Goal: Check status: Check status

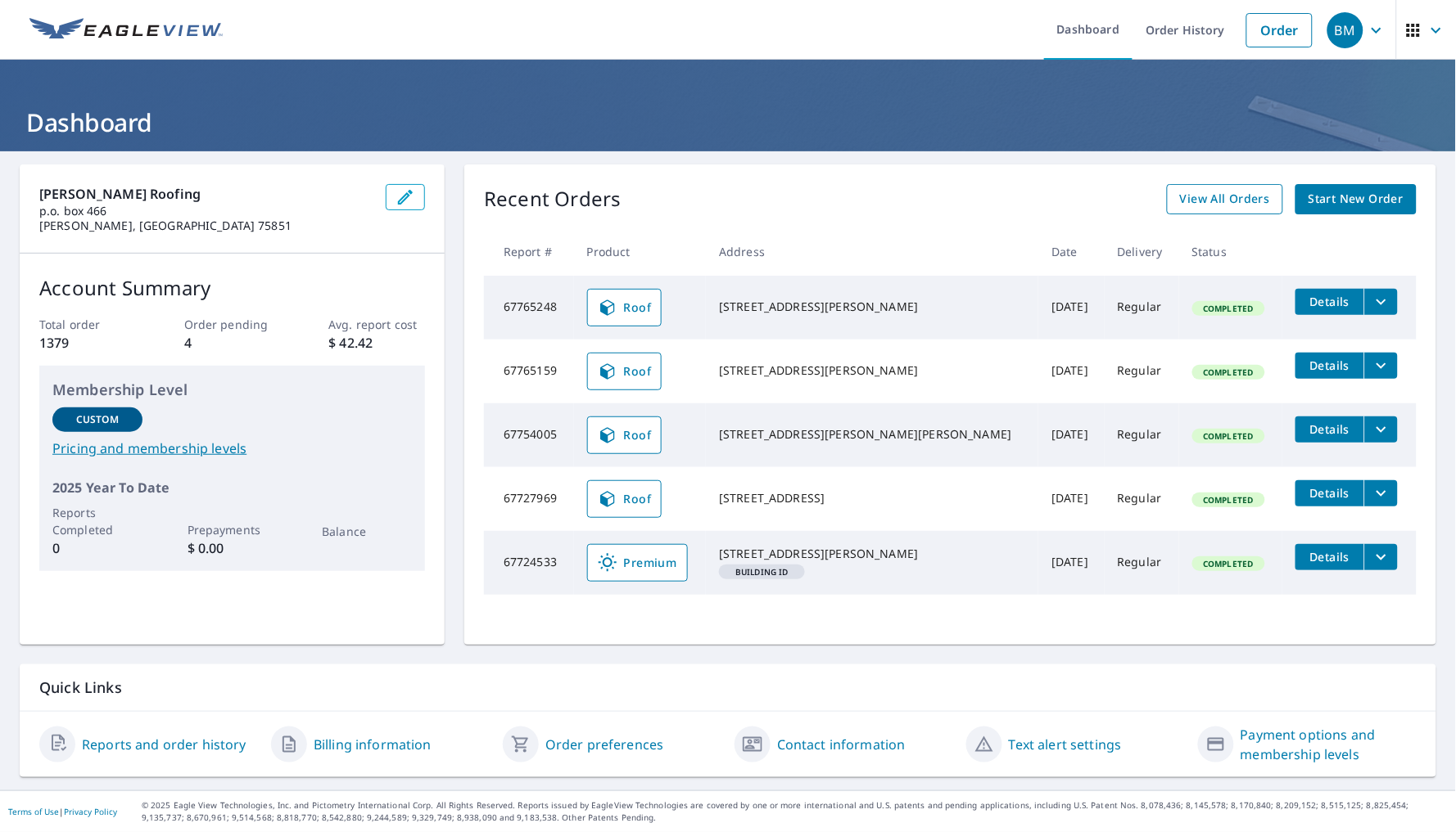
click at [1226, 195] on span "View All Orders" at bounding box center [1225, 199] width 90 height 21
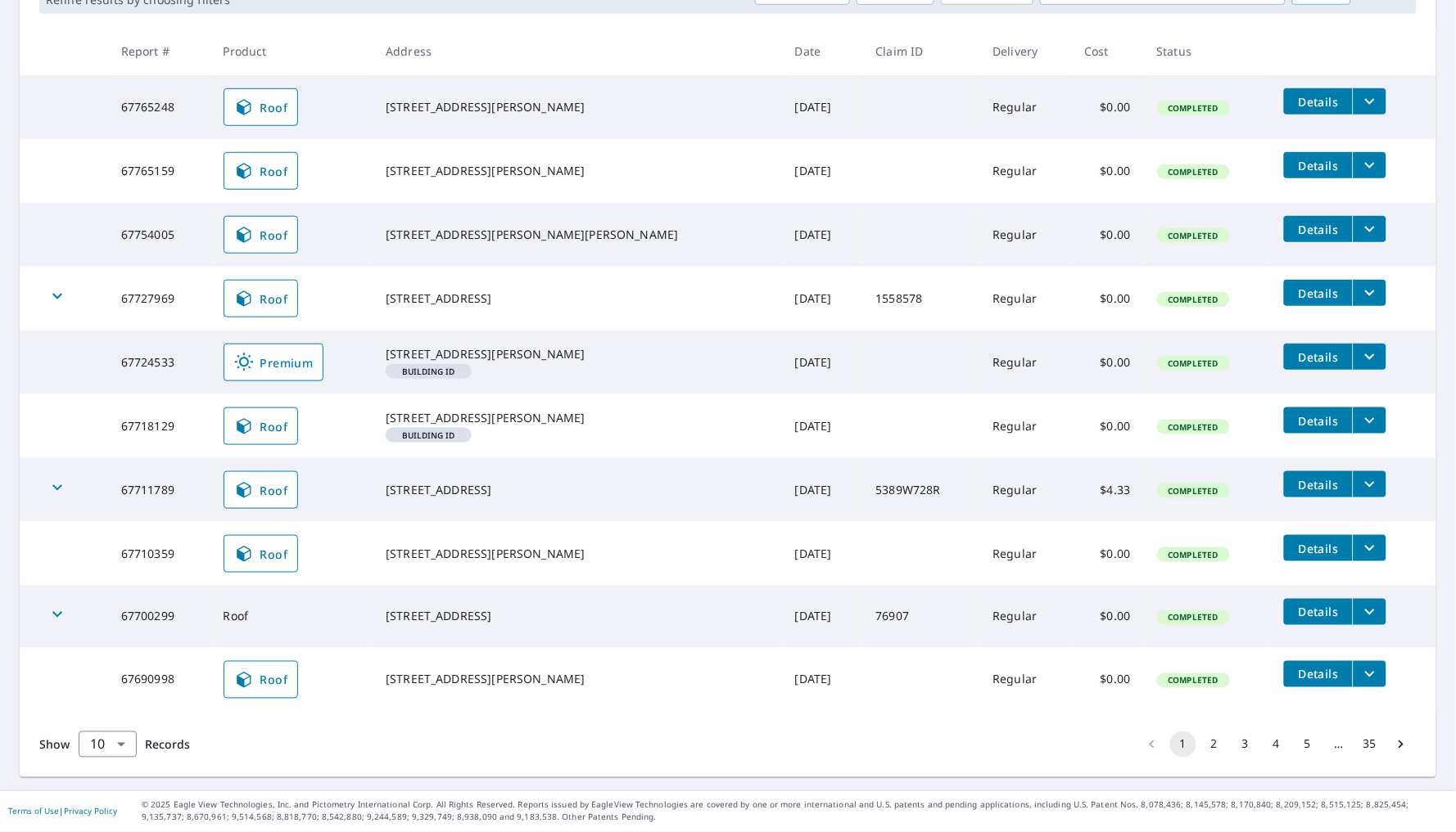
click at [1202, 748] on button "2" at bounding box center [1215, 745] width 26 height 26
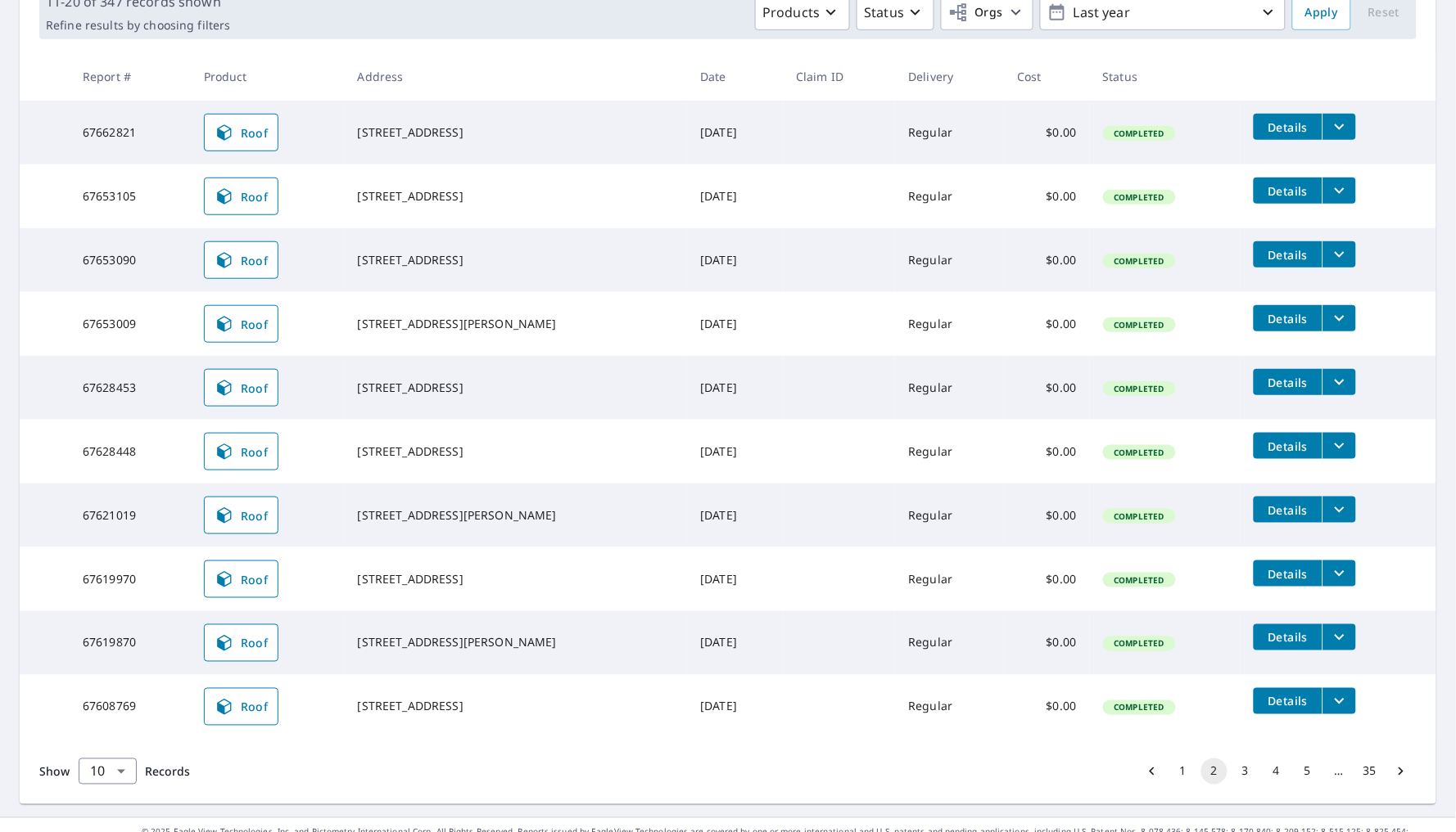
scroll to position [295, 0]
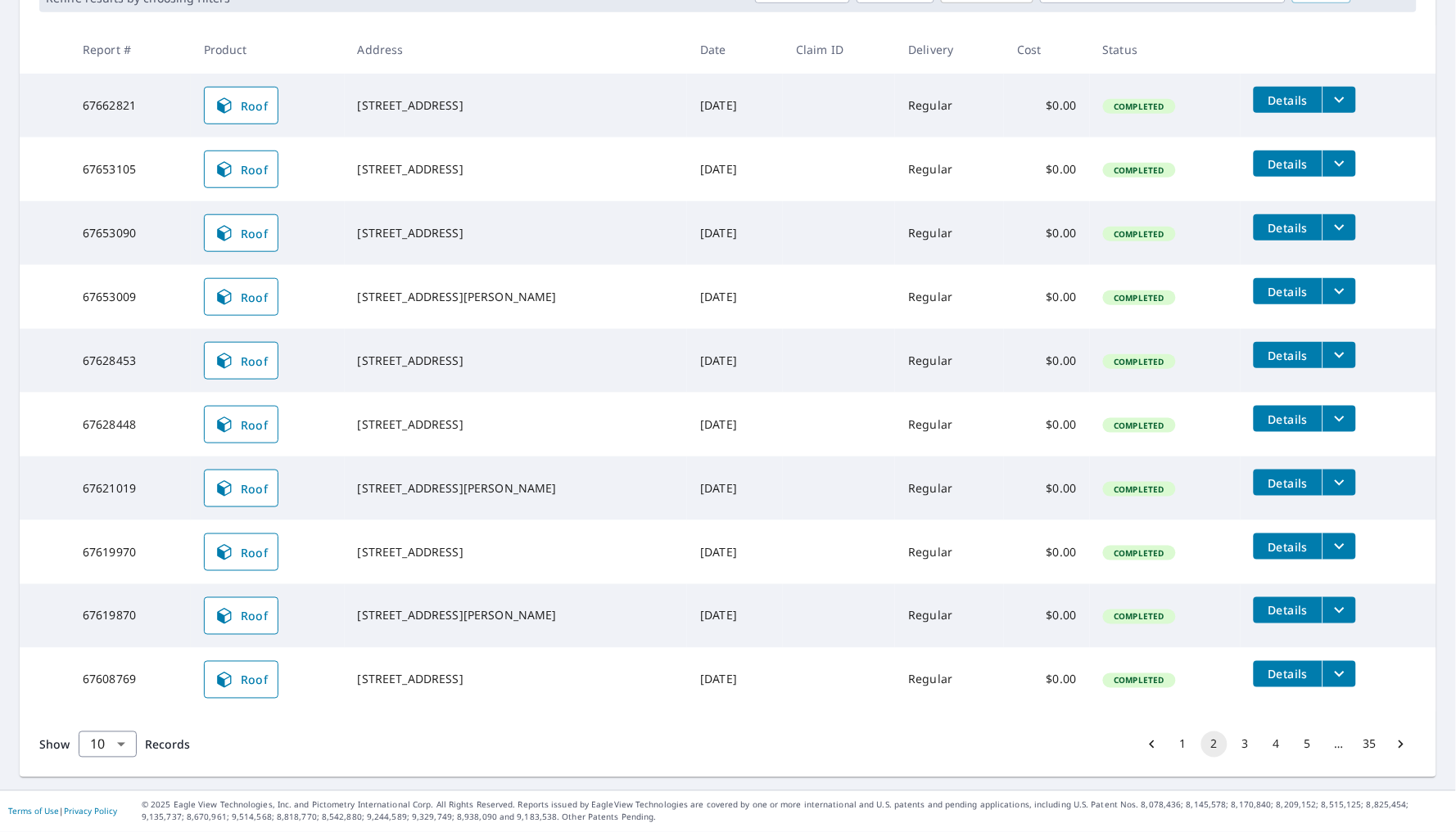
click at [1235, 758] on button "3" at bounding box center [1245, 745] width 26 height 26
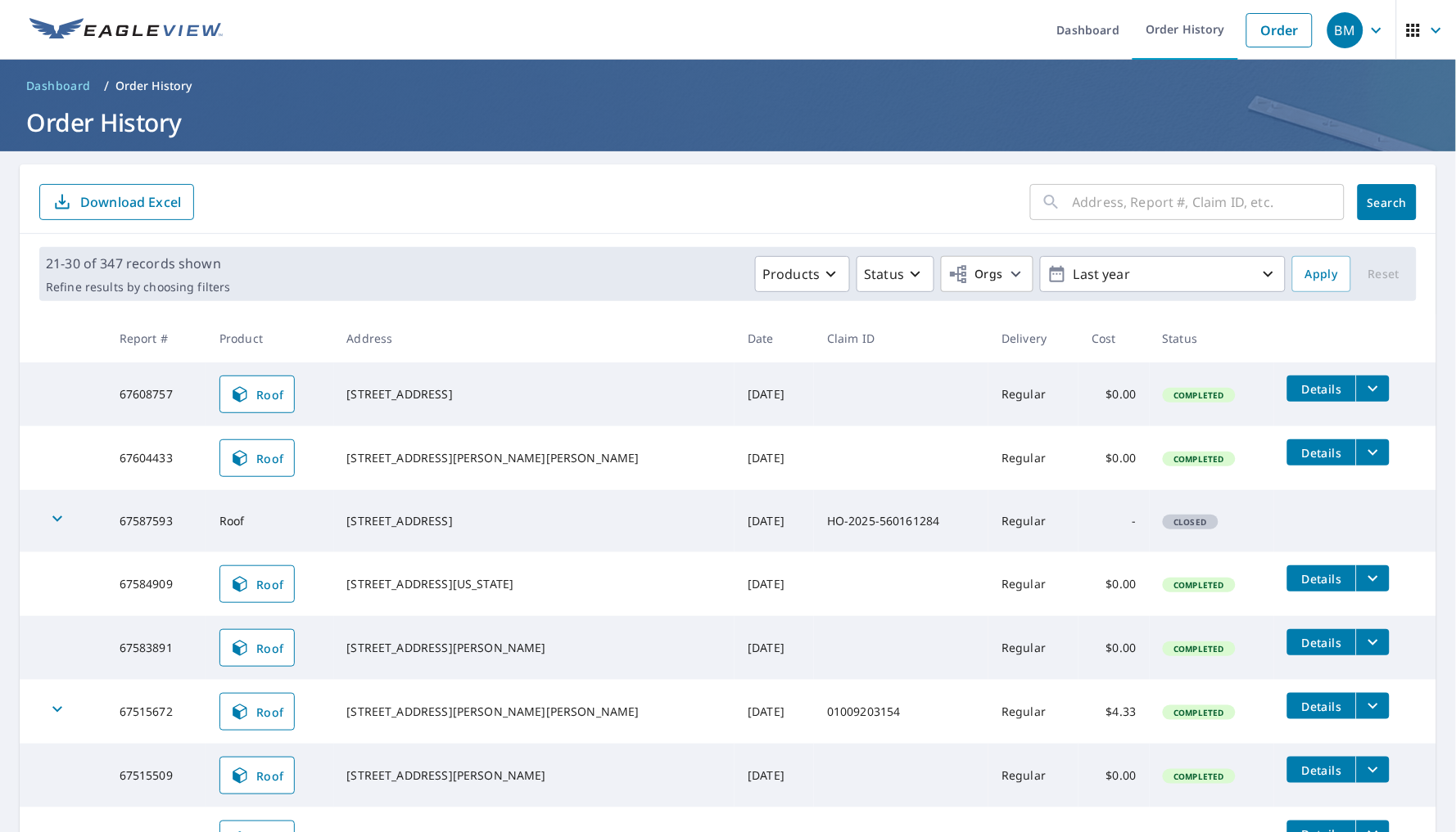
scroll to position [-1, 0]
click at [1145, 194] on input "text" at bounding box center [1208, 202] width 272 height 46
type input "32126"
click at [1373, 201] on button "Search" at bounding box center [1387, 202] width 59 height 36
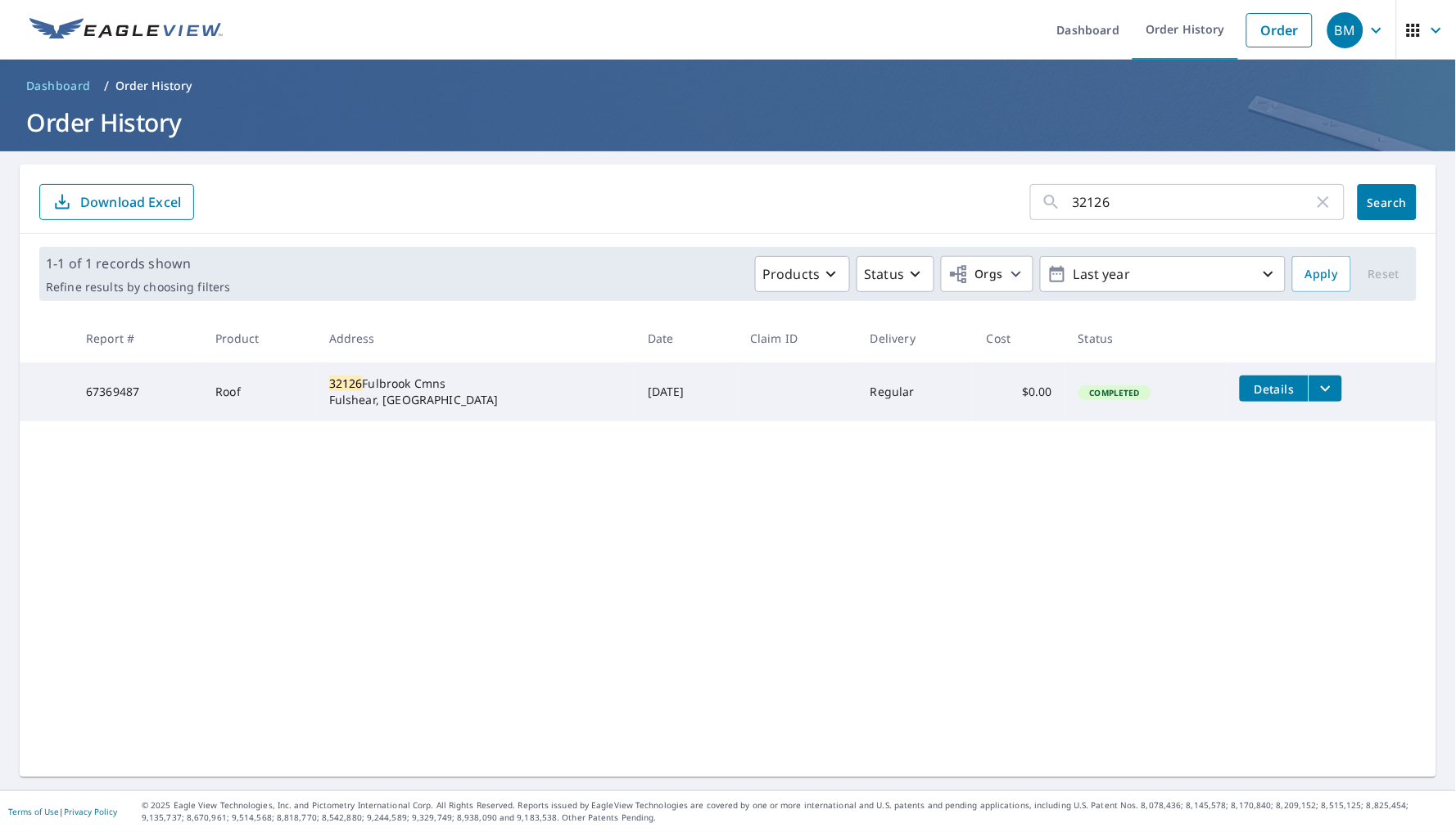
click at [227, 370] on td "Roof" at bounding box center [258, 391] width 113 height 59
click at [228, 388] on td "Roof" at bounding box center [258, 391] width 113 height 59
click at [1319, 388] on icon "filesDropdownBtn-67369487" at bounding box center [1326, 389] width 20 height 20
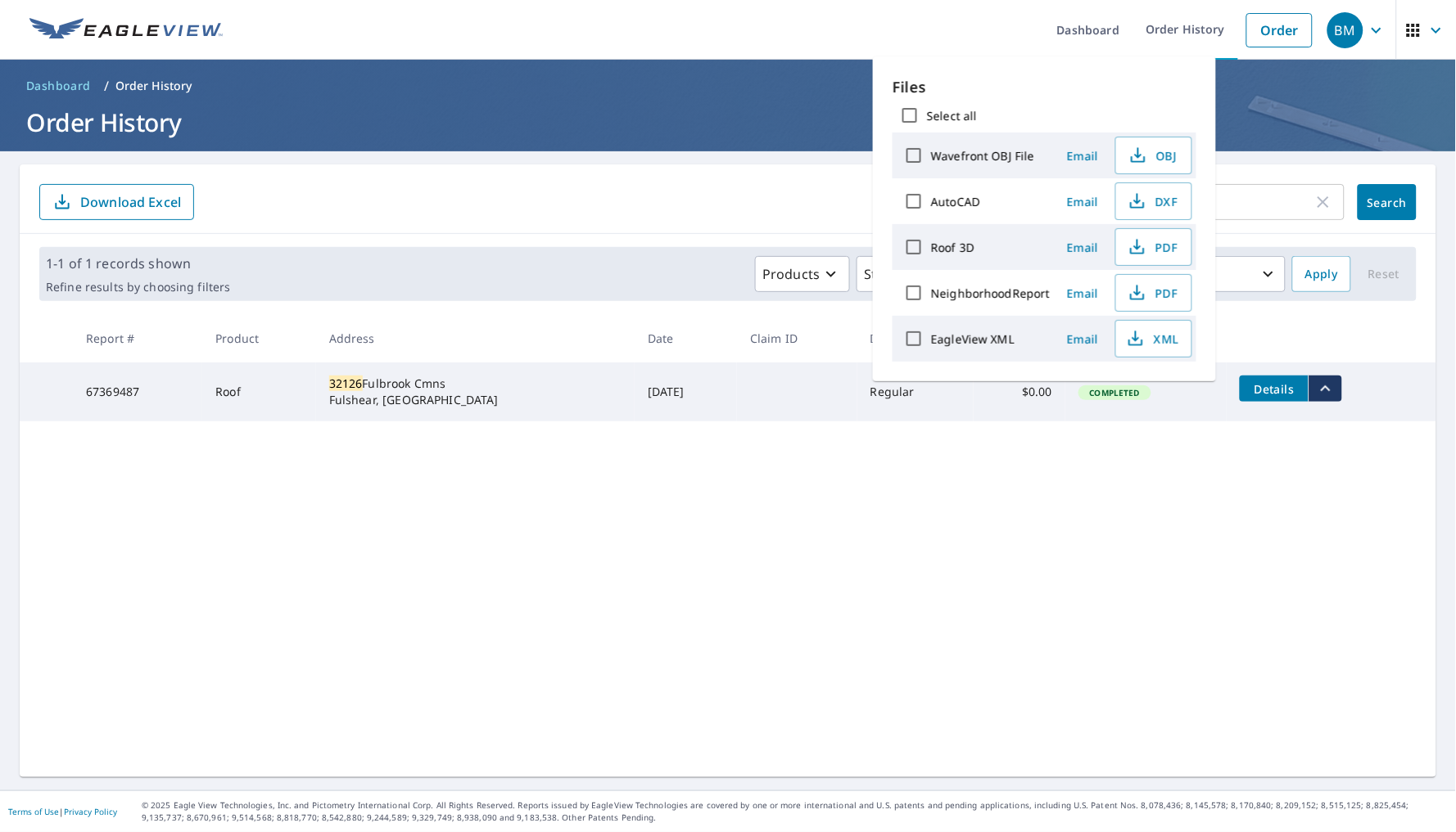
click at [1350, 380] on td "Details" at bounding box center [1331, 388] width 210 height 52
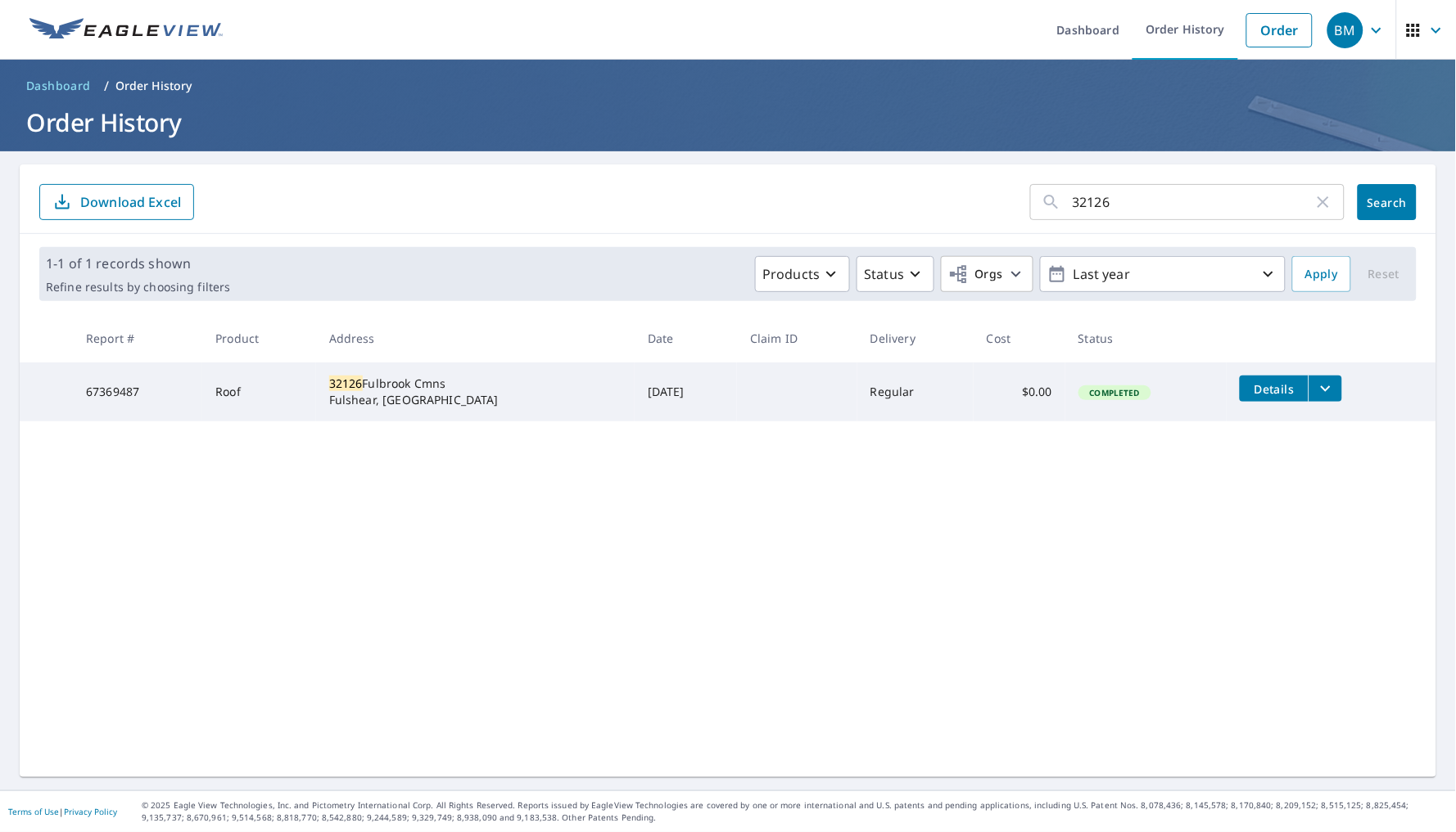
click at [247, 395] on td "Roof" at bounding box center [258, 391] width 113 height 59
click at [507, 405] on div "32126 Fulbrook Cmns Fulshear, [GEOGRAPHIC_DATA]" at bounding box center [476, 392] width 292 height 33
click at [1322, 201] on div "32126 ​" at bounding box center [1187, 202] width 315 height 36
click at [1317, 197] on icon "button" at bounding box center [1323, 202] width 12 height 12
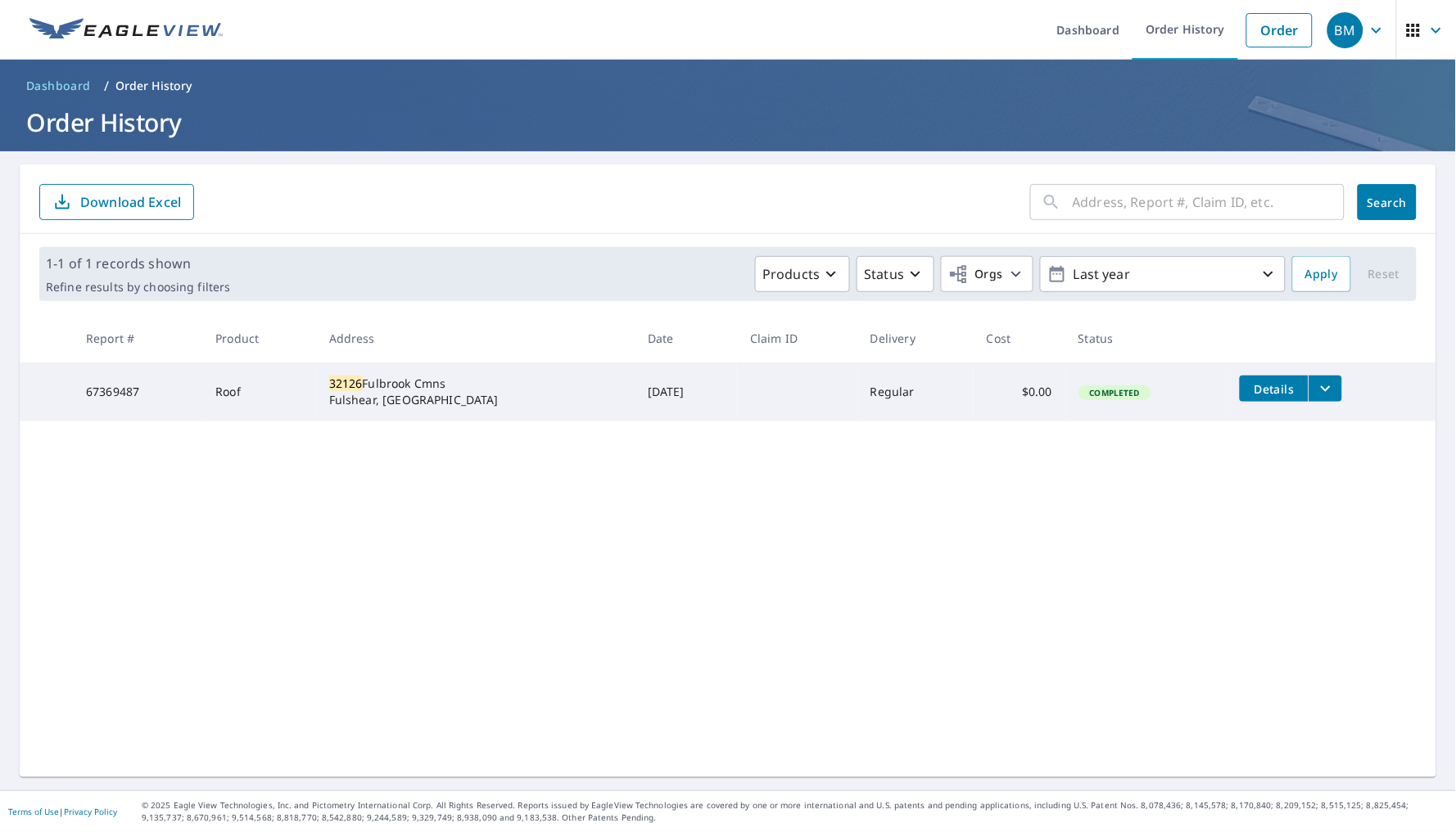
click at [1390, 197] on span "Search" at bounding box center [1387, 202] width 33 height 16
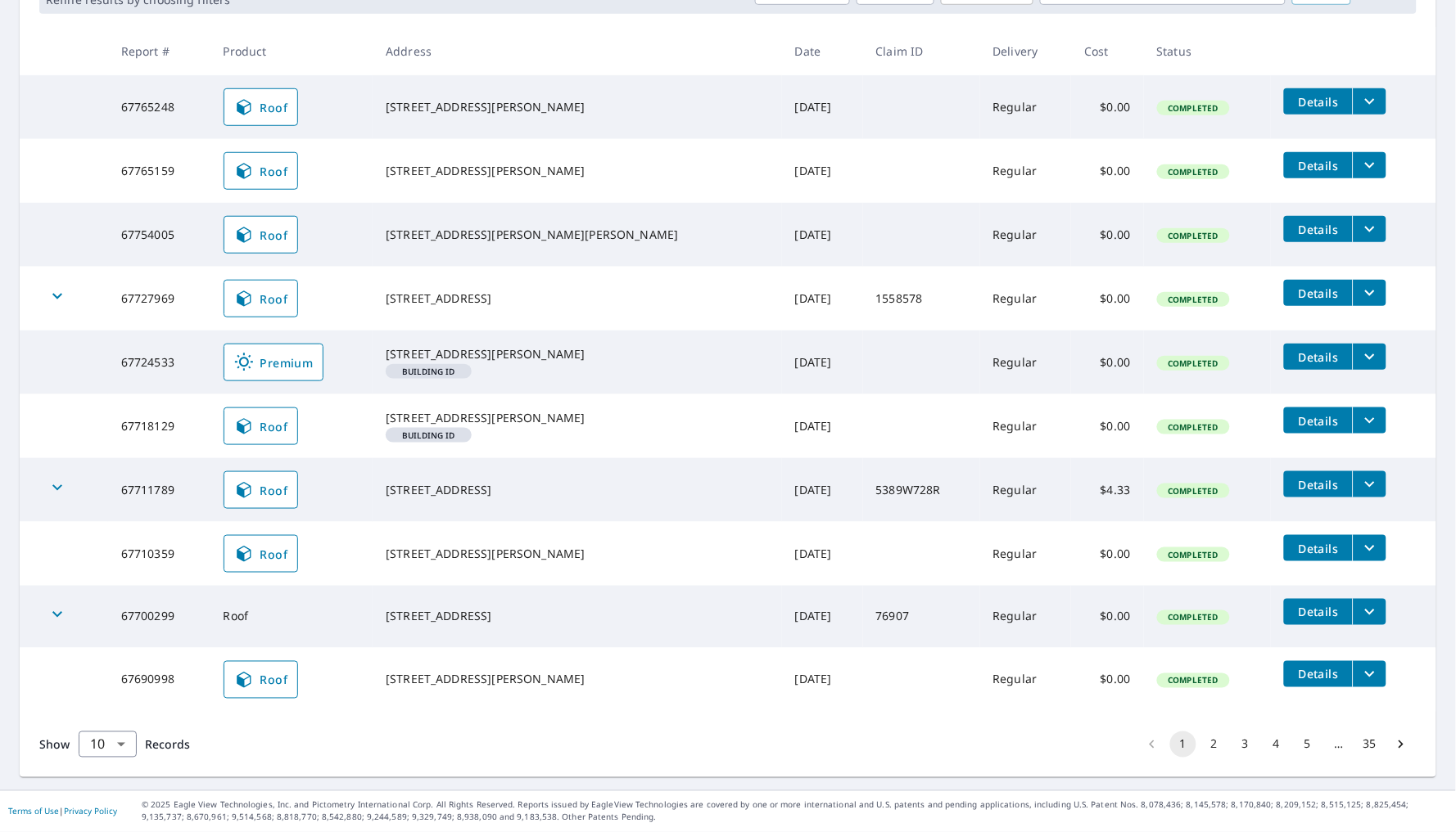
scroll to position [335, 0]
click at [1268, 748] on button "4" at bounding box center [1277, 745] width 26 height 26
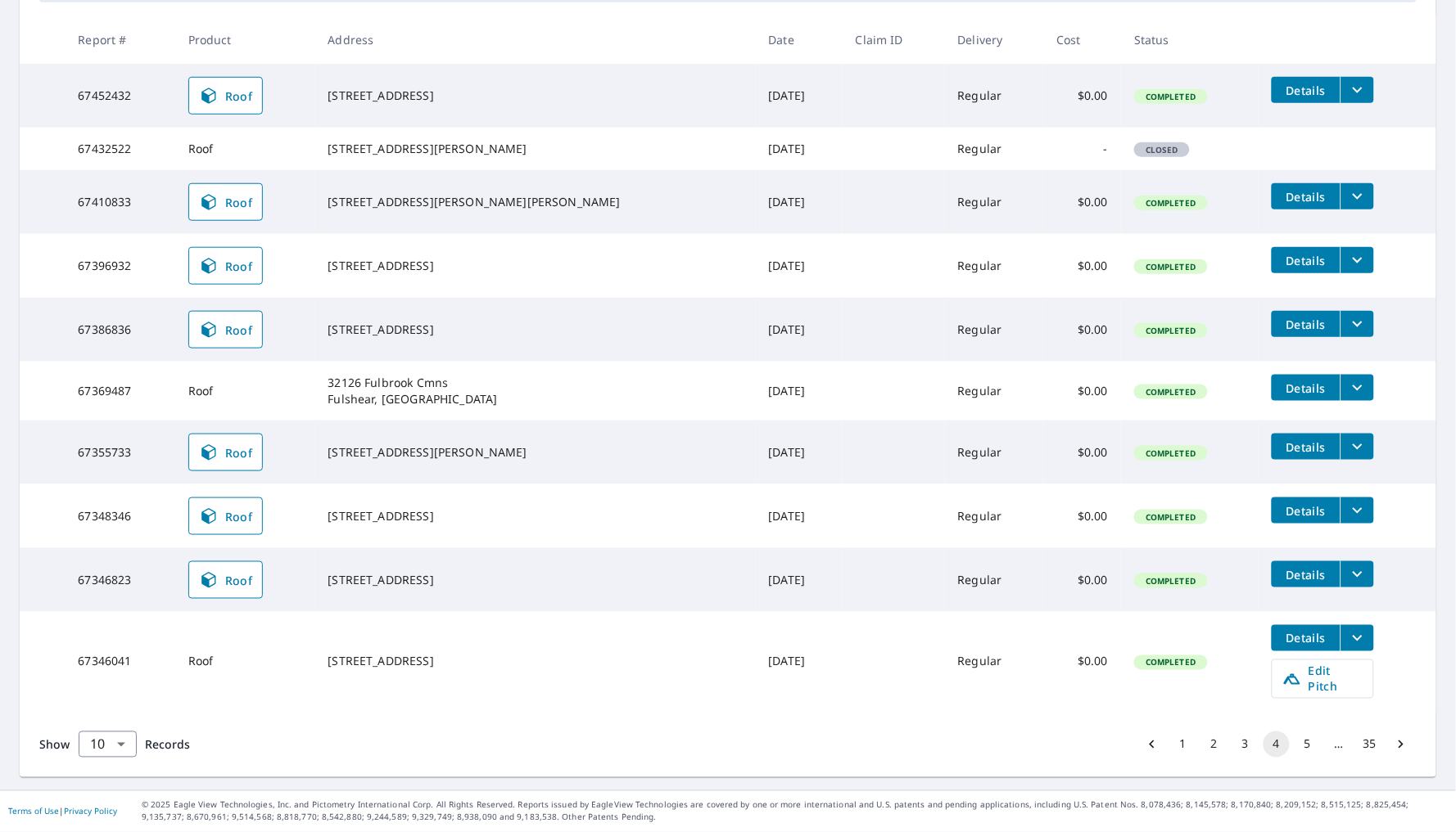
scroll to position [342, 0]
click at [1348, 378] on icon "filesDropdownBtn-67369487" at bounding box center [1358, 388] width 20 height 20
